Goal: Download file/media

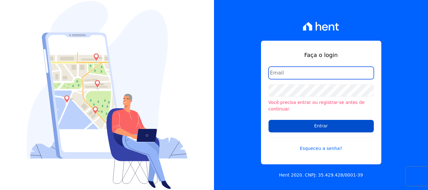
type input "[EMAIL_ADDRESS][DOMAIN_NAME]"
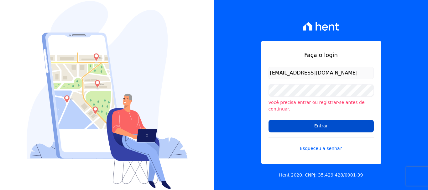
click at [322, 124] on input "Entrar" at bounding box center [321, 126] width 105 height 13
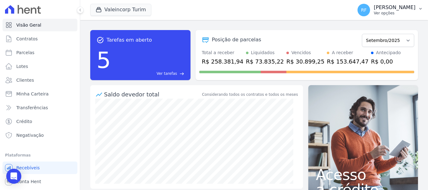
click at [408, 11] on p "Ver opções" at bounding box center [395, 13] width 42 height 5
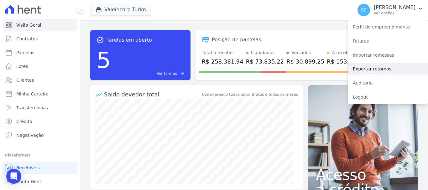
click at [385, 68] on link "Exportar retornos" at bounding box center [388, 68] width 80 height 11
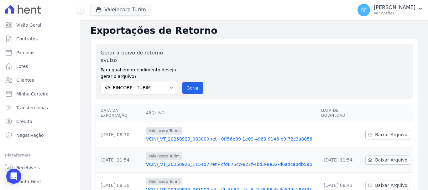
click at [378, 132] on span "Baixar Arquivo" at bounding box center [391, 135] width 32 height 6
